Goal: Information Seeking & Learning: Find specific fact

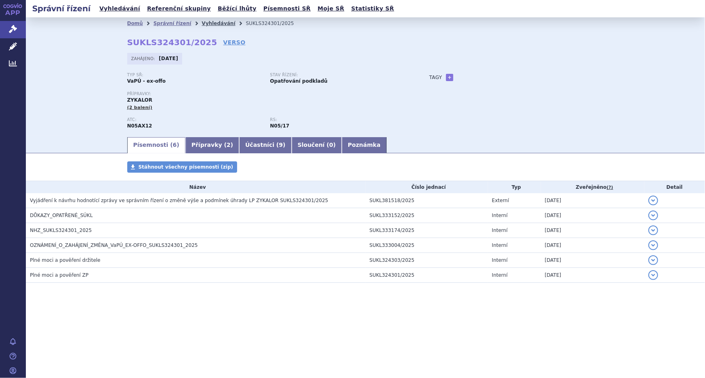
click at [203, 23] on link "Vyhledávání" at bounding box center [219, 24] width 34 height 6
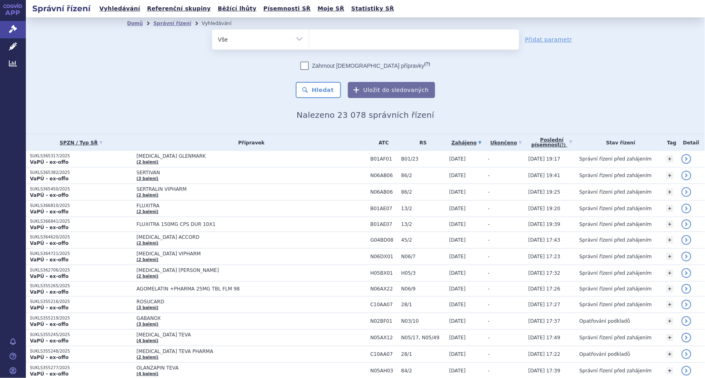
click at [318, 38] on ul at bounding box center [414, 37] width 210 height 17
click at [309, 38] on select at bounding box center [309, 39] width 0 height 20
type input "ri"
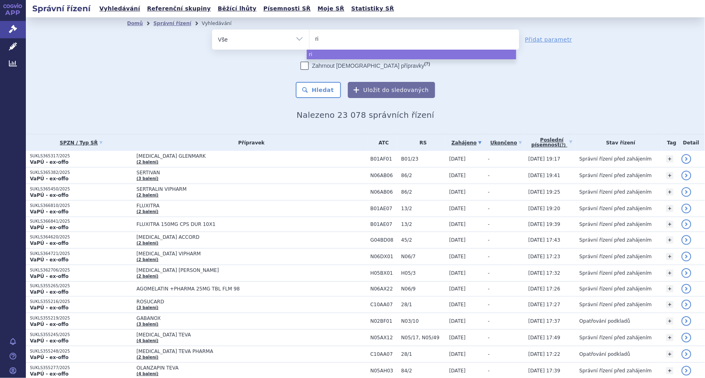
type input "riv"
type input "riva"
type input "rivar"
type input "rivarox"
type input "rivaroxa"
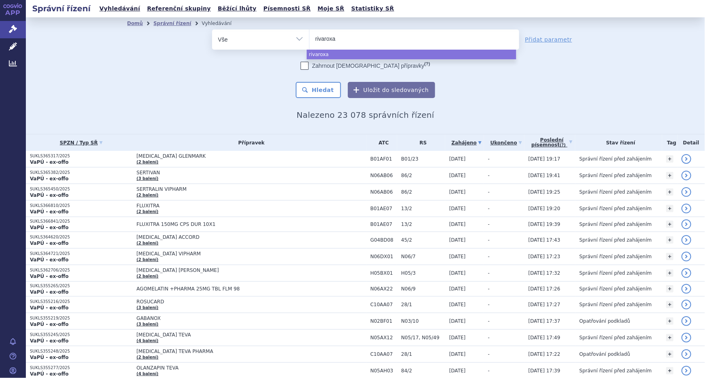
type input "rivaroxab"
type input "rivaroxaba"
type input "rivaroxaban"
type input "rivaroxaban g"
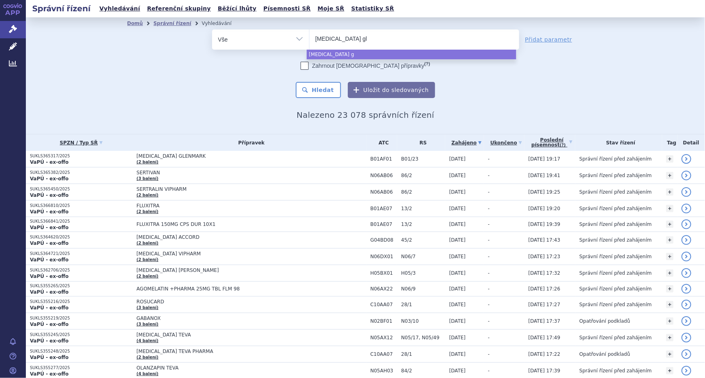
type input "rivaroxaban gle"
type input "rivaroxaban glen"
type input "rivaroxaban glenma"
type input "rivaroxaban glenmark"
select select "rivaroxaban glenmark"
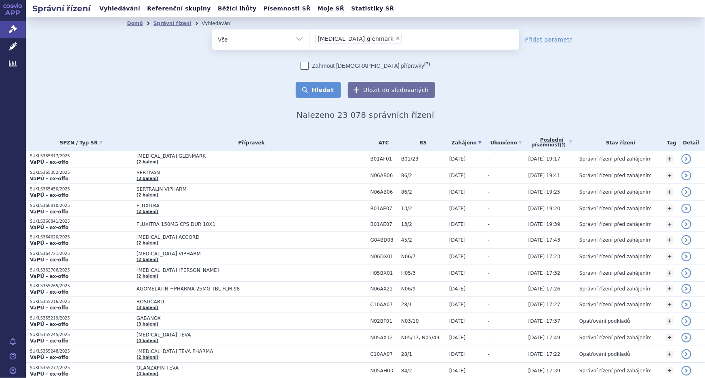
click at [314, 93] on button "Hledat" at bounding box center [319, 90] width 46 height 16
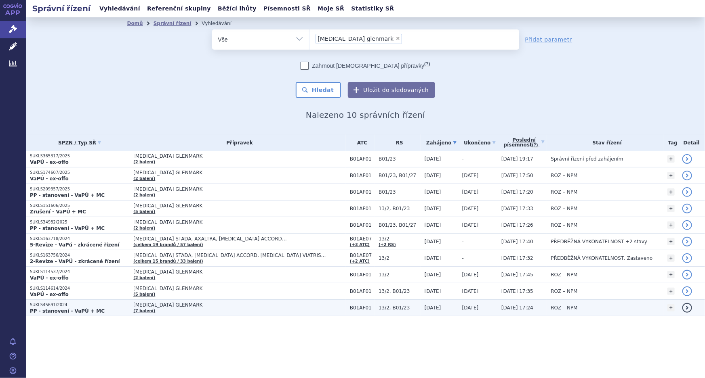
click at [153, 307] on span "[MEDICAL_DATA] GLENMARK" at bounding box center [234, 306] width 202 height 6
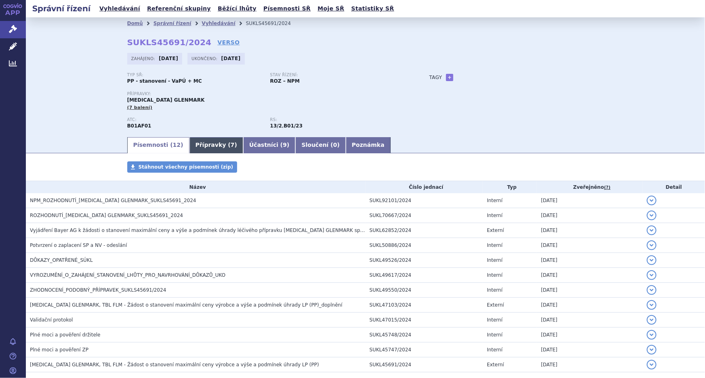
click at [207, 145] on link "Přípravky ( 7 )" at bounding box center [216, 145] width 54 height 16
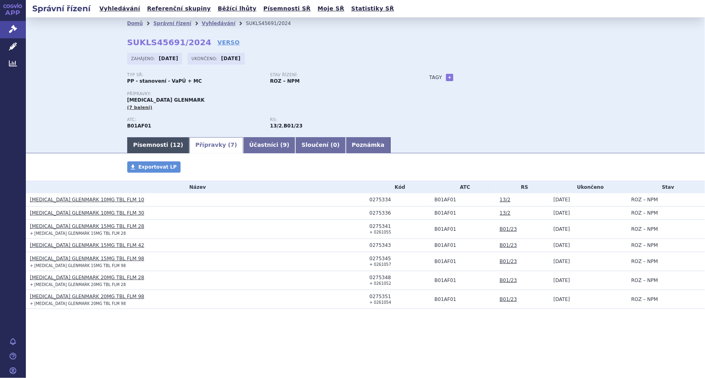
click at [149, 141] on link "Písemnosti ( 12 )" at bounding box center [158, 145] width 62 height 16
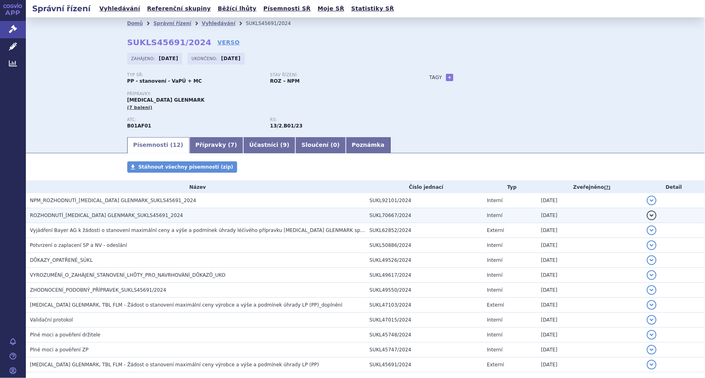
click at [125, 214] on span "ROZHODNUTÍ_[MEDICAL_DATA] GLENMARK_SUKLS45691_2024" at bounding box center [106, 216] width 153 height 6
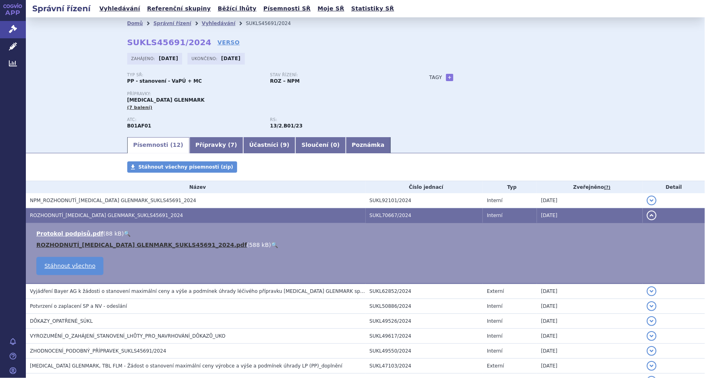
click at [184, 246] on link "ROZHODNUTÍ_[MEDICAL_DATA] GLENMARK_SUKLS45691_2024.pdf" at bounding box center [141, 245] width 210 height 6
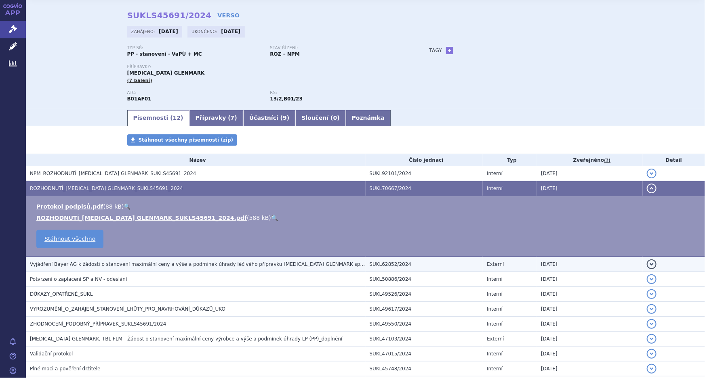
scroll to position [103, 0]
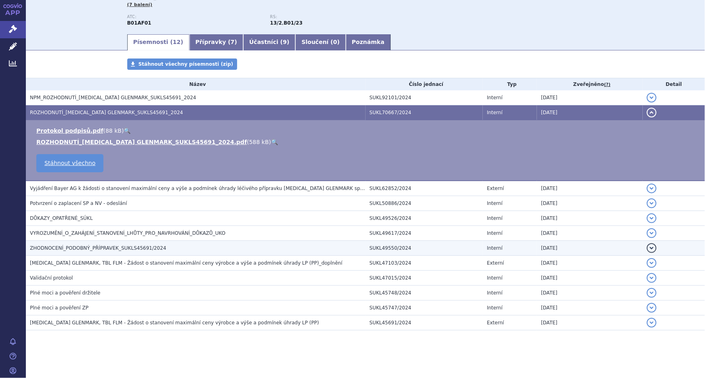
click at [130, 248] on span "ZHODNOCENÍ_PODOBNÝ_PŘÍPRAVEK_SUKLS45691/2024" at bounding box center [98, 249] width 136 height 6
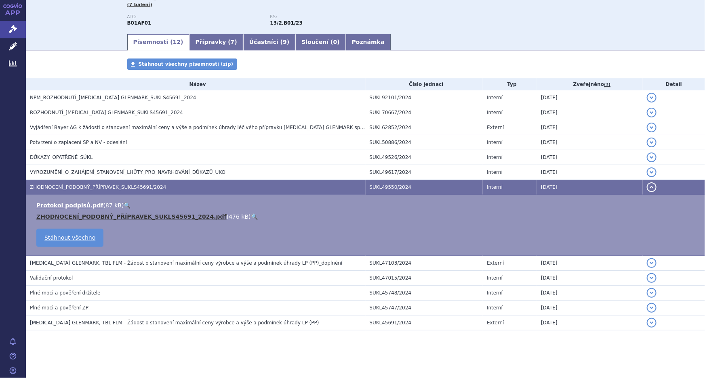
click at [173, 216] on link "ZHODNOCENÍ_PODOBNÝ_PŘÍPRAVEK_SUKLS45691_2024.pdf" at bounding box center [131, 217] width 190 height 6
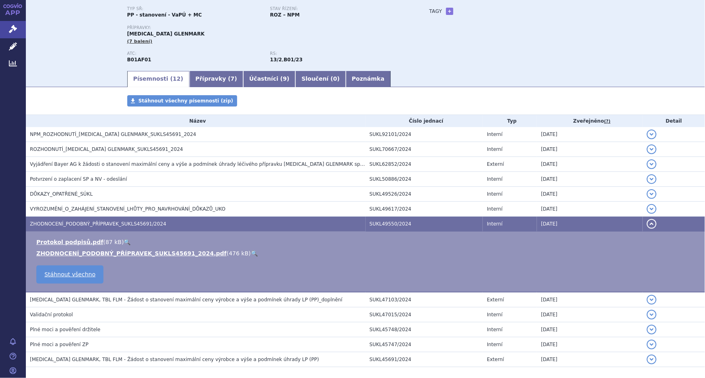
click at [326, 48] on div "Přípravky: [MEDICAL_DATA][GEOGRAPHIC_DATA] (7 balení)" at bounding box center [270, 38] width 286 height 26
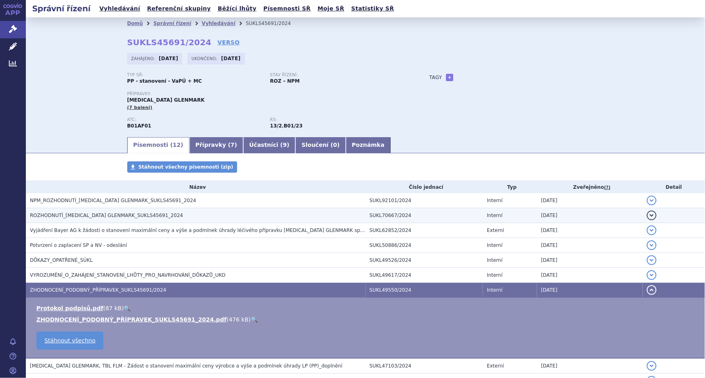
click at [157, 214] on span "ROZHODNUTÍ_[MEDICAL_DATA] GLENMARK_SUKLS45691_2024" at bounding box center [106, 216] width 153 height 6
